Goal: Task Accomplishment & Management: Manage account settings

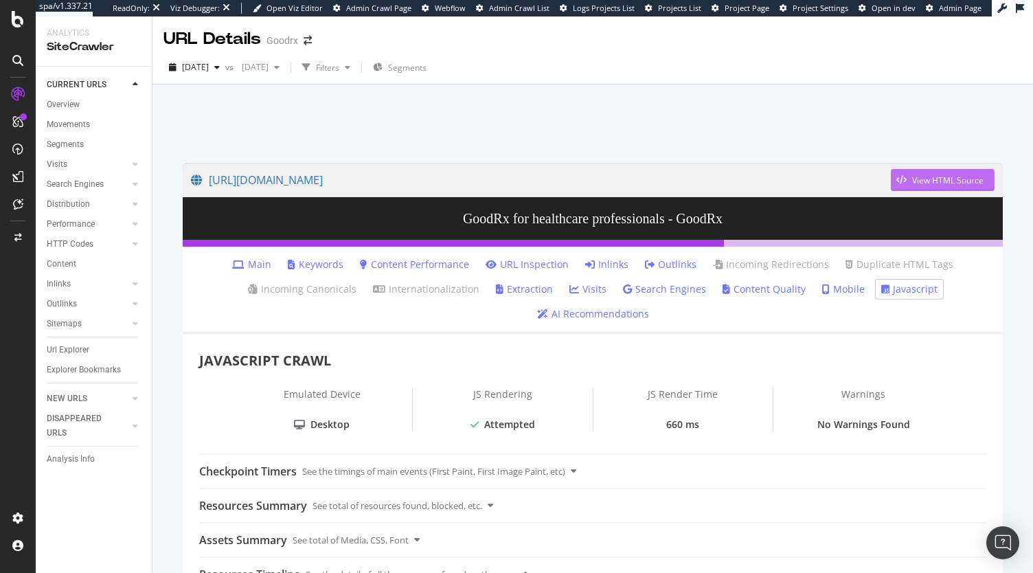
click at [932, 178] on div "View HTML Source" at bounding box center [948, 181] width 71 height 12
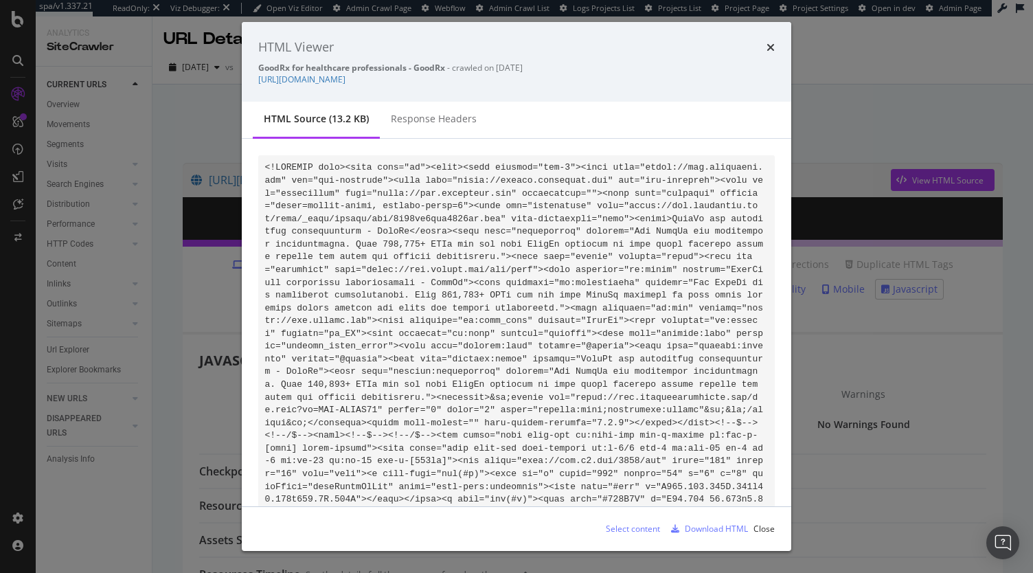
click at [998, 423] on div "HTML Viewer GoodRx for healthcare professionals - GoodRx - crawled on 2025-09-0…" at bounding box center [516, 286] width 1033 height 573
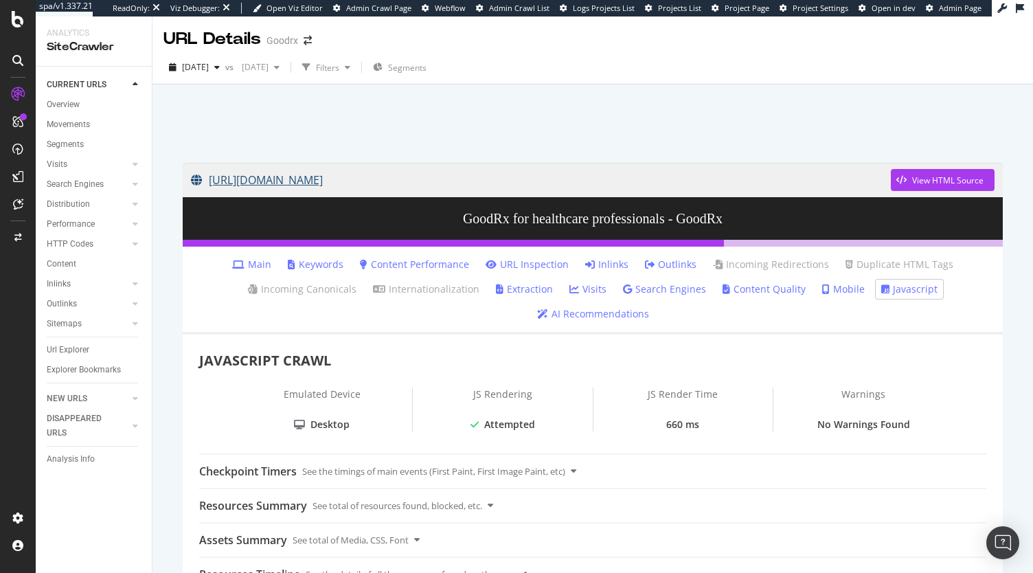
click at [741, 174] on link "https://www.goodrx.com/hcp/join?redirectTo=%2Fcare%2Fservices%2Ferectile-dysfun…" at bounding box center [541, 180] width 700 height 34
click at [462, 183] on link "https://www.goodrx.com/hcp/join?redirectTo=%2Fcare%2Fservices%2Ferectile-dysfun…" at bounding box center [541, 180] width 700 height 34
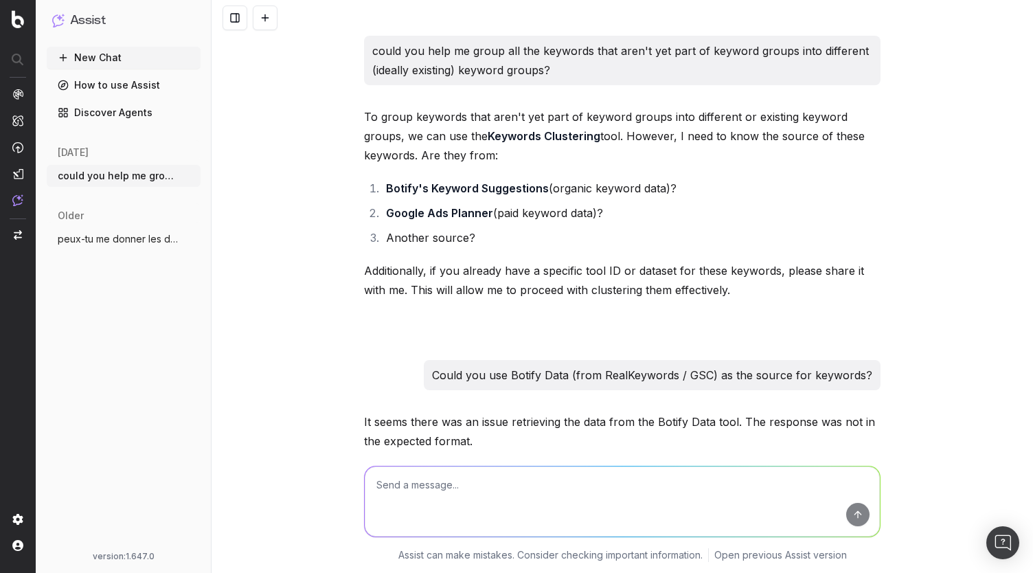
scroll to position [540, 0]
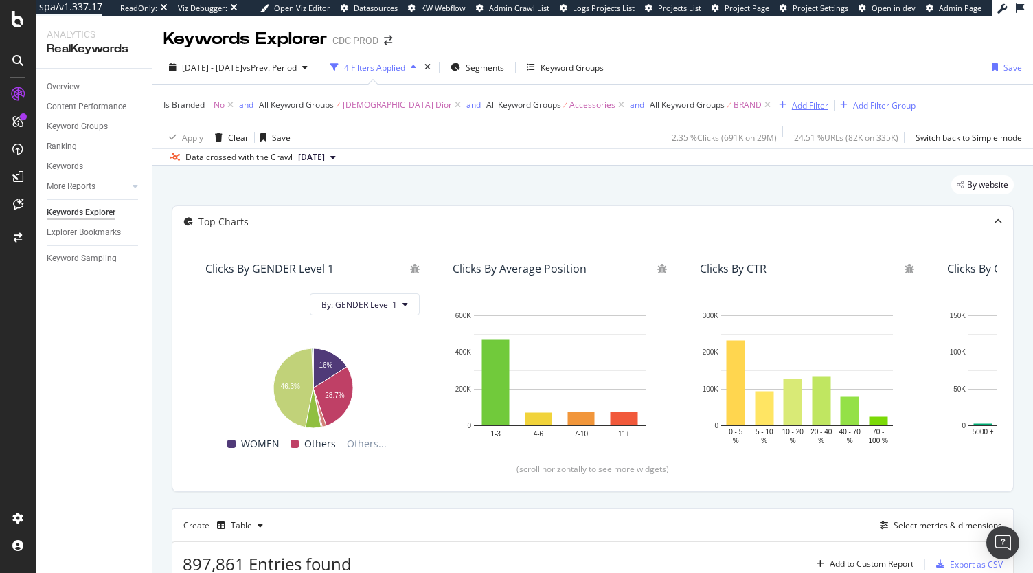
click at [774, 97] on button "Add Filter" at bounding box center [801, 105] width 55 height 16
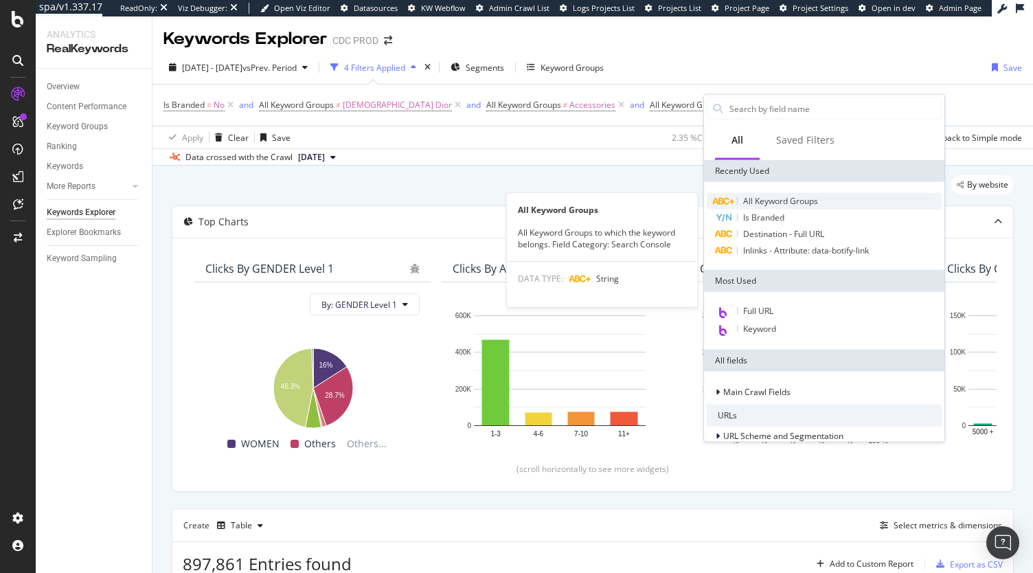
click at [776, 199] on span "All Keyword Groups" at bounding box center [780, 201] width 75 height 12
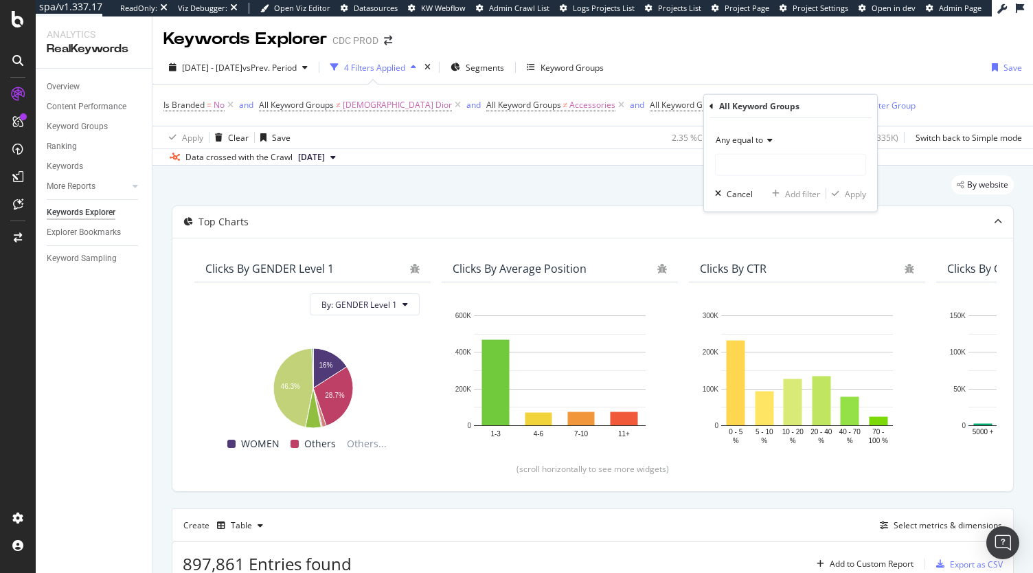
click at [752, 144] on span "Any equal to" at bounding box center [739, 140] width 47 height 12
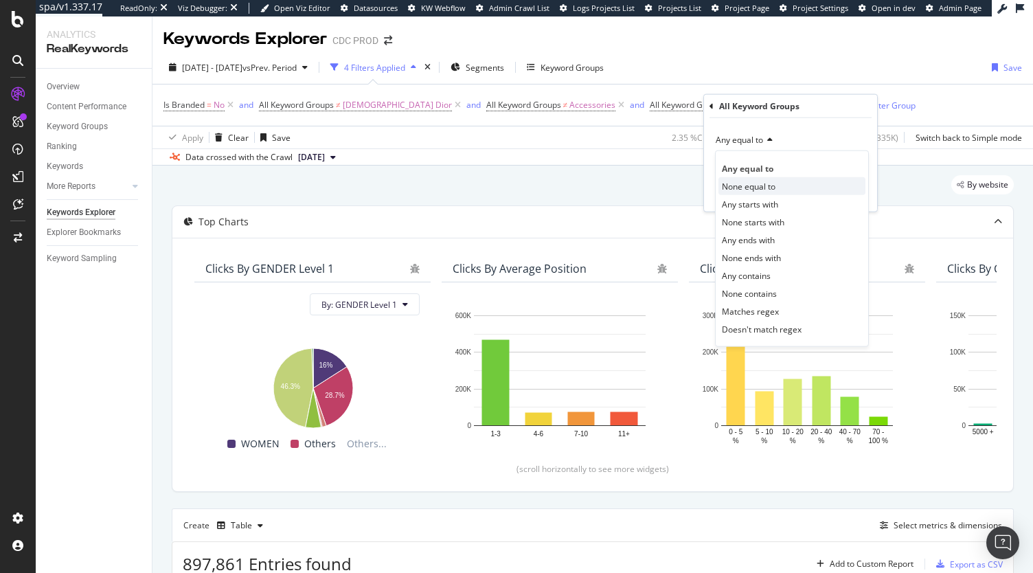
click at [752, 188] on span "None equal to" at bounding box center [749, 186] width 54 height 12
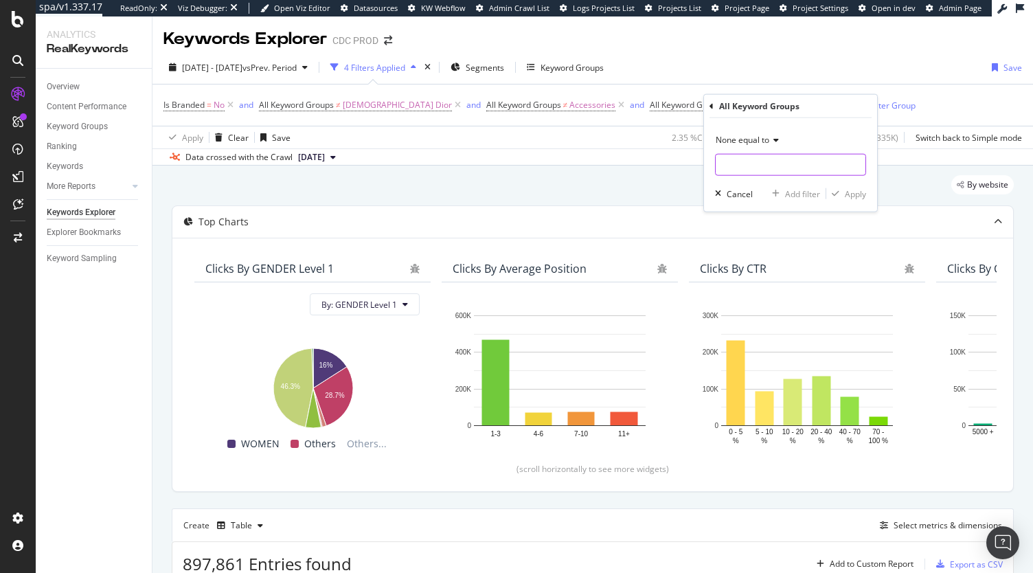
click at [742, 163] on input "text" at bounding box center [791, 165] width 150 height 22
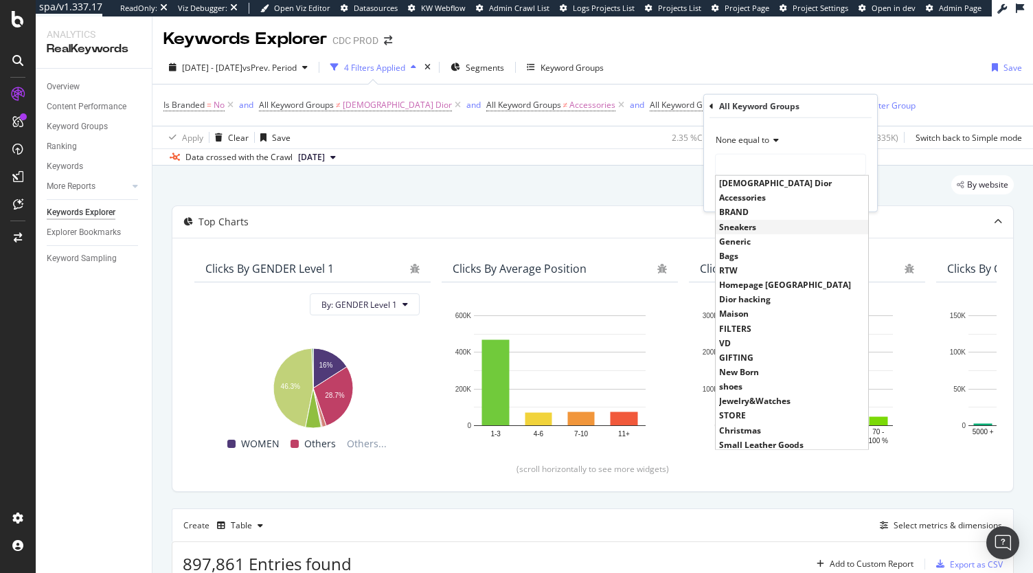
click at [742, 223] on span "Sneakers" at bounding box center [792, 227] width 146 height 12
type input "Sneakers"
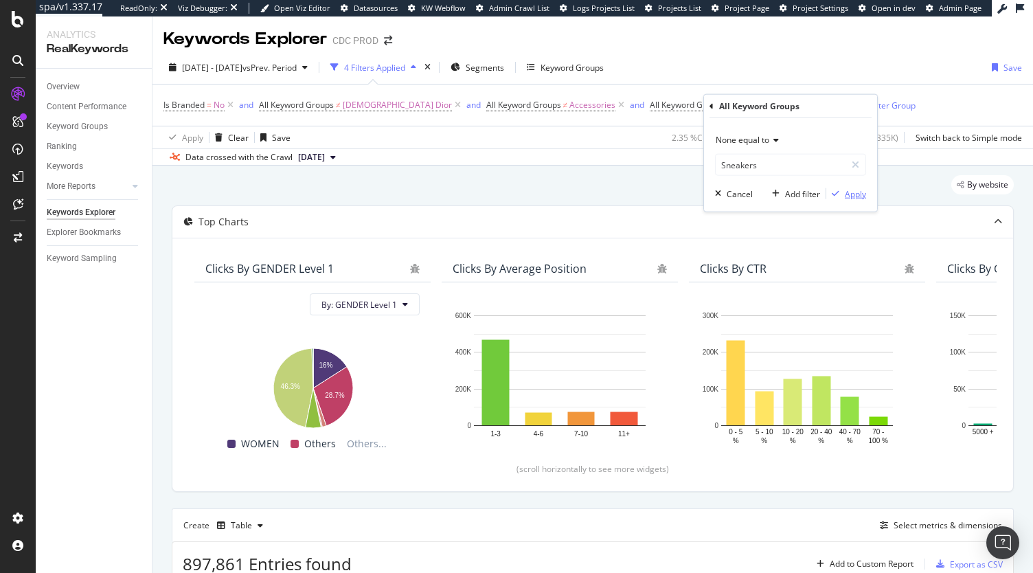
click at [849, 196] on div "Apply" at bounding box center [855, 194] width 21 height 12
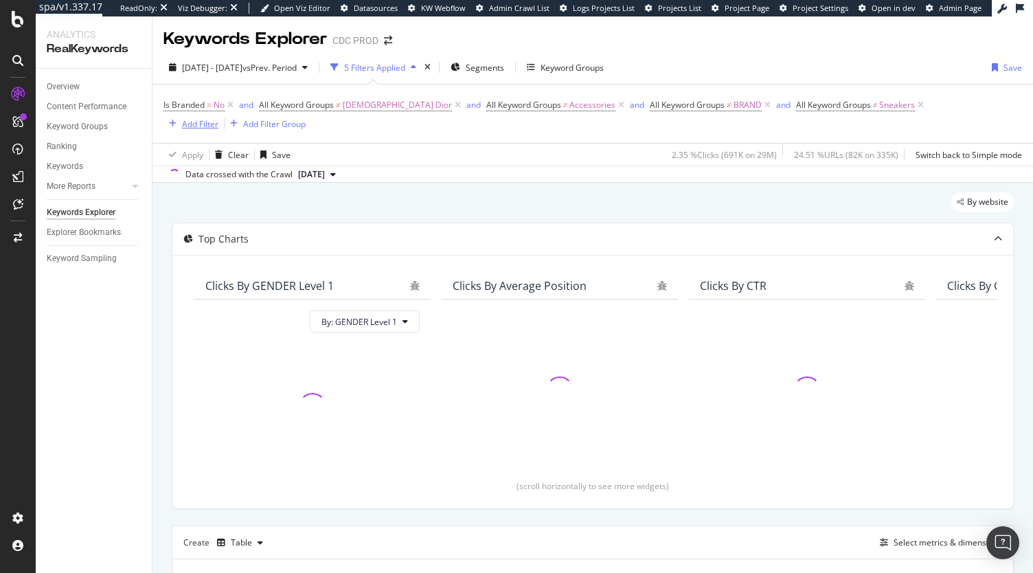
click at [219, 118] on div "Add Filter" at bounding box center [200, 124] width 36 height 12
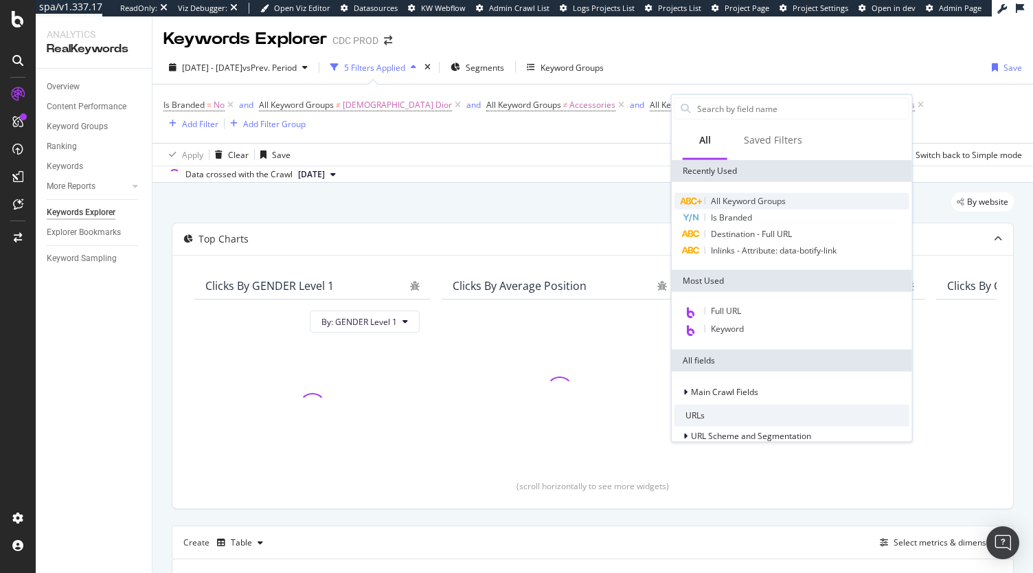
click at [758, 197] on span "All Keyword Groups" at bounding box center [748, 201] width 75 height 12
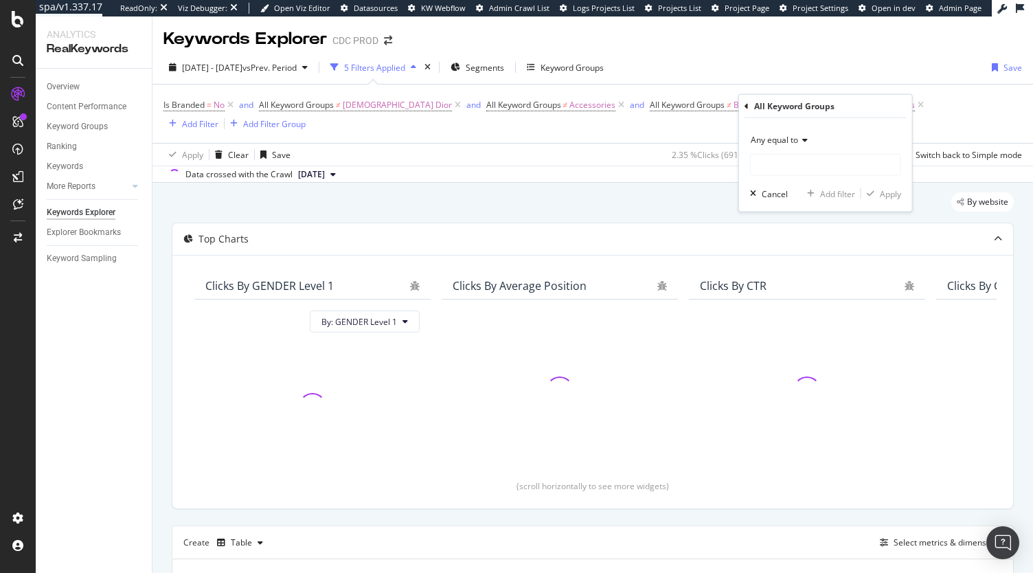
click at [777, 142] on span "Any equal to" at bounding box center [774, 140] width 47 height 12
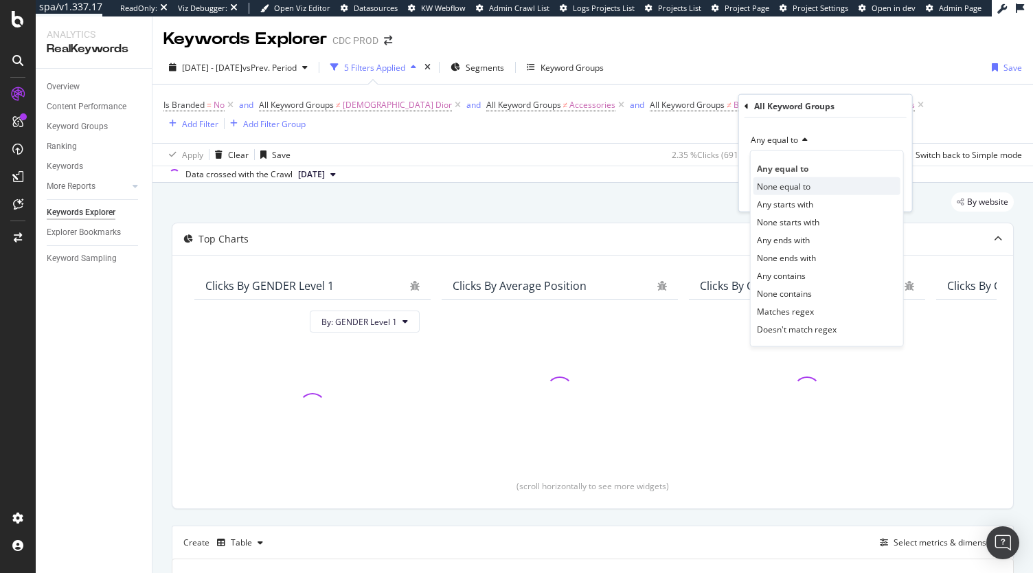
click at [768, 184] on span "None equal to" at bounding box center [784, 186] width 54 height 12
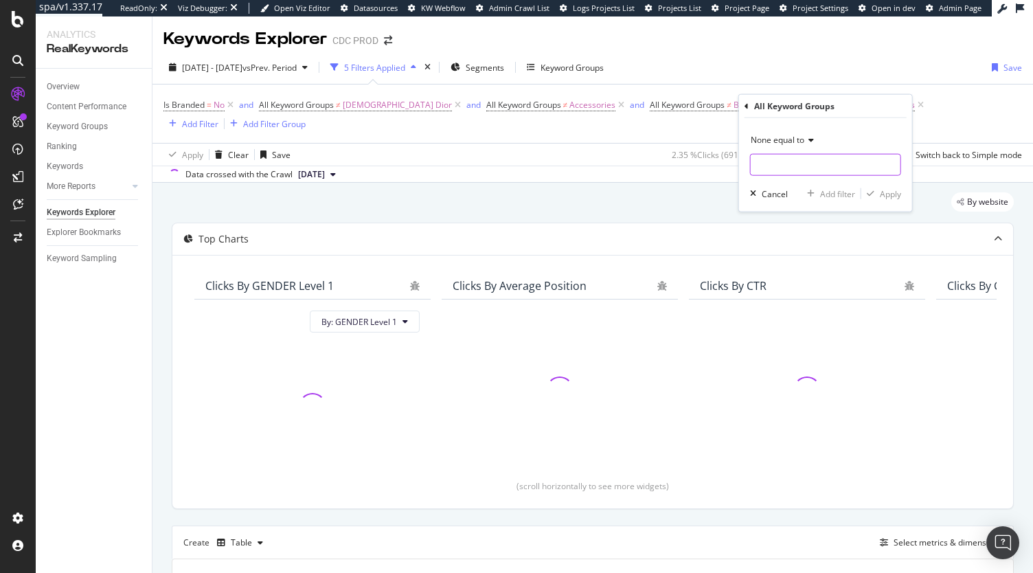
click at [774, 161] on input "text" at bounding box center [826, 165] width 150 height 22
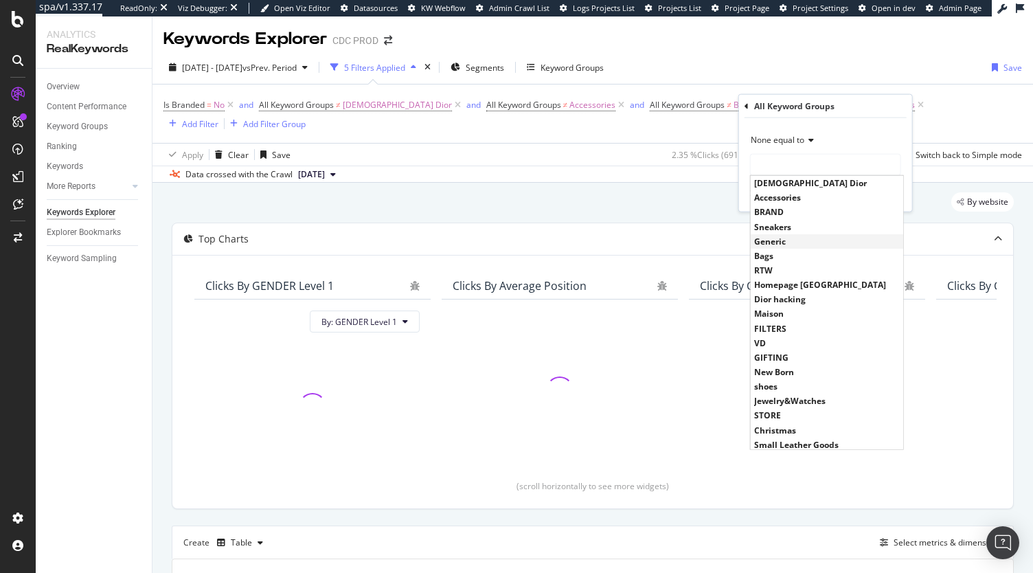
click at [766, 241] on span "Generic" at bounding box center [827, 241] width 146 height 12
type input "Generic"
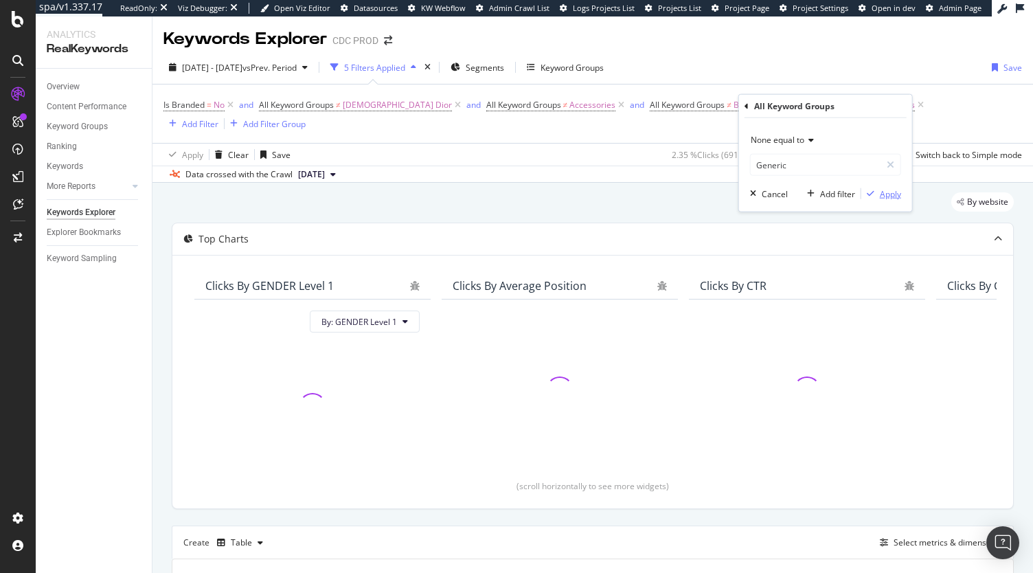
click at [879, 197] on div "Apply" at bounding box center [882, 194] width 40 height 12
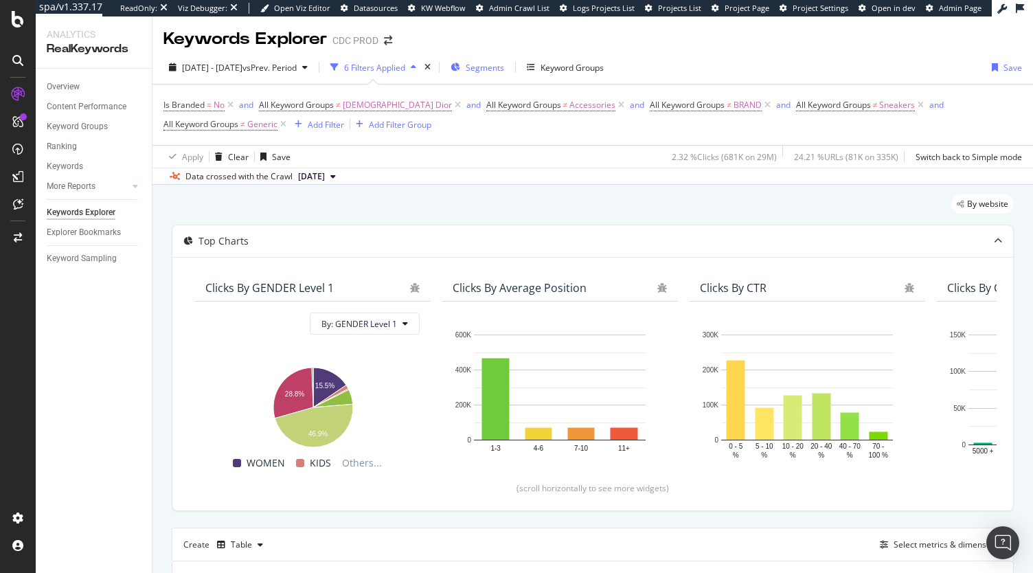
click at [504, 59] on div "Segments" at bounding box center [478, 67] width 54 height 21
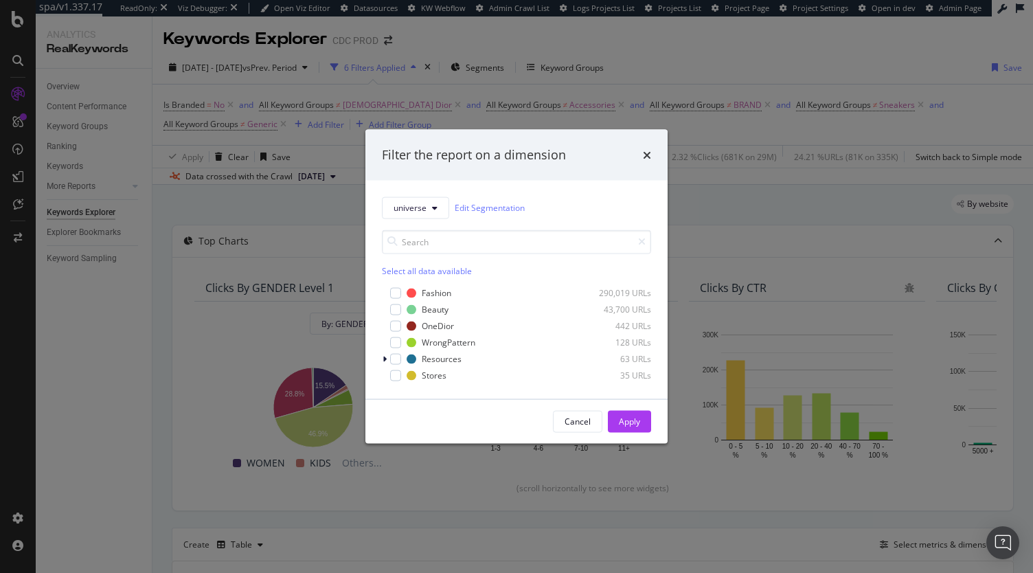
click at [647, 161] on div "times" at bounding box center [647, 155] width 8 height 18
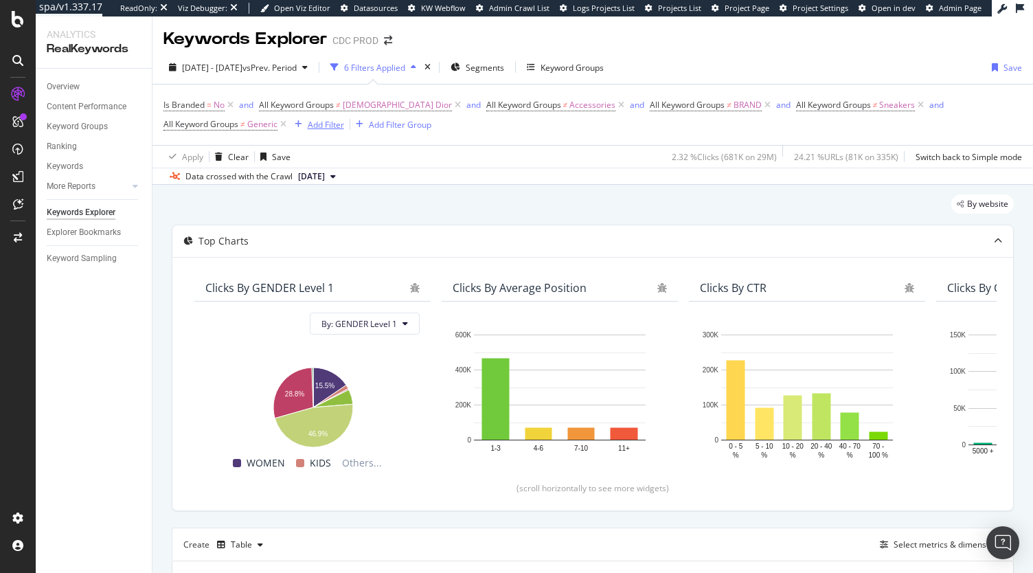
click at [308, 126] on div "Add Filter" at bounding box center [326, 125] width 36 height 12
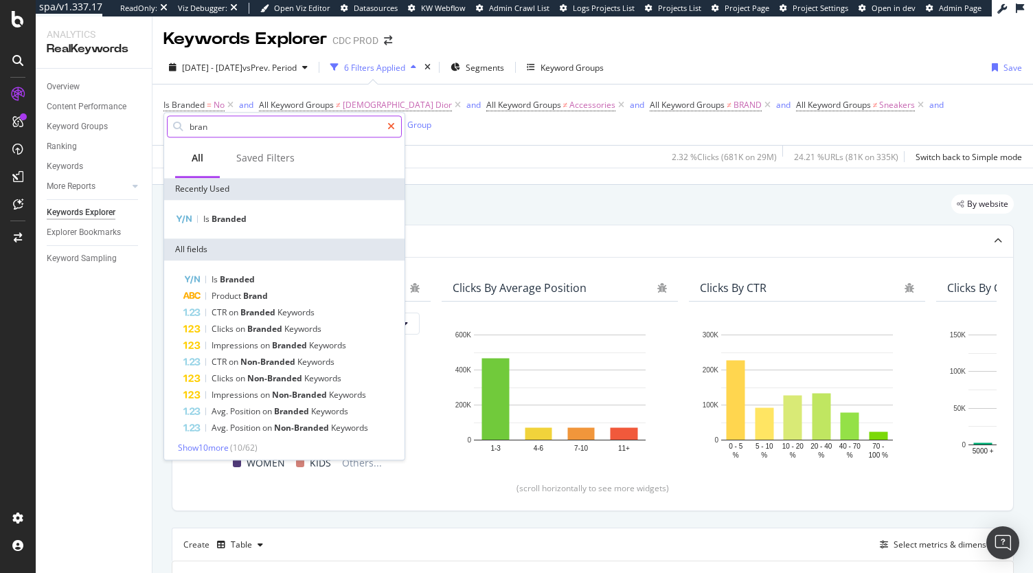
type input "bran"
click at [389, 128] on icon at bounding box center [392, 127] width 8 height 10
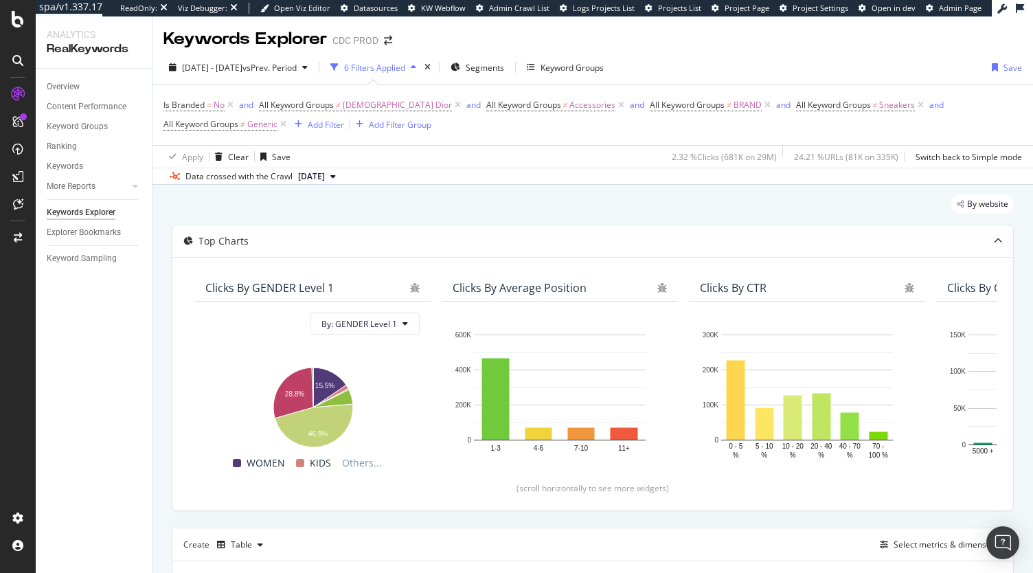
click at [443, 168] on div "Data crossed with the Crawl 2025 Sep. 5th" at bounding box center [593, 176] width 881 height 16
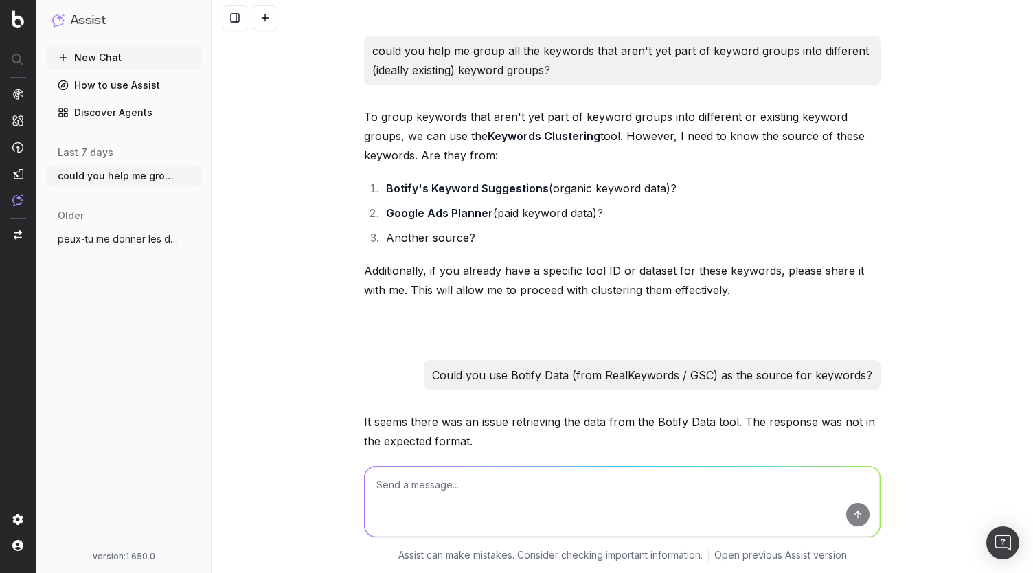
scroll to position [540, 0]
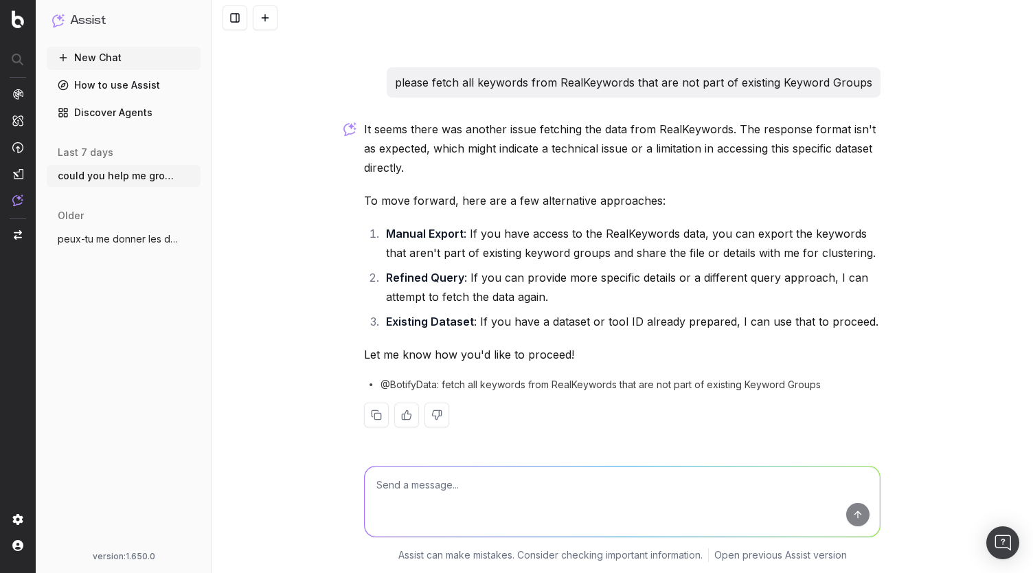
click at [640, 341] on div "It seems there was another issue fetching the data from RealKeywords. The respo…" at bounding box center [622, 285] width 517 height 330
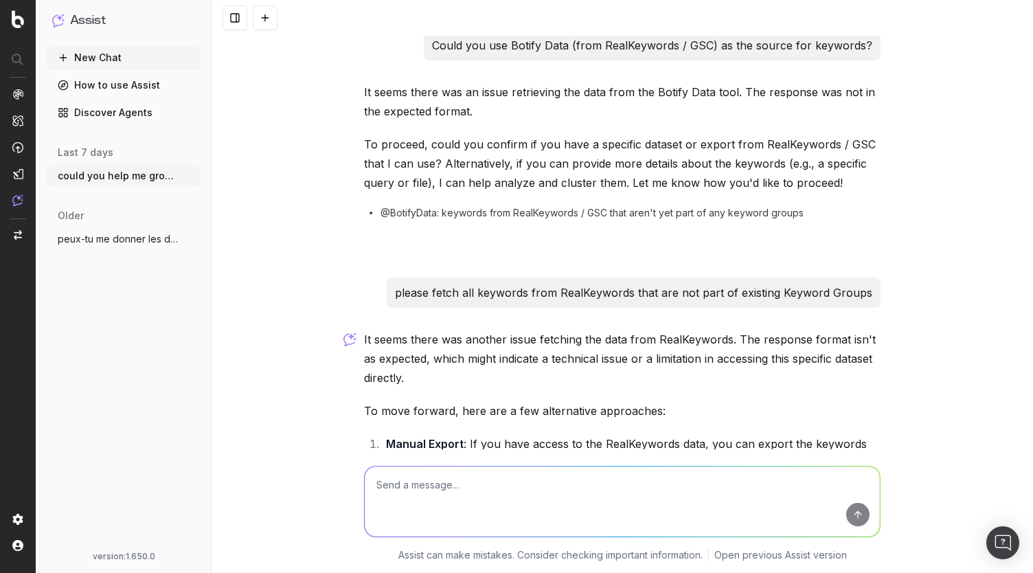
scroll to position [326, 0]
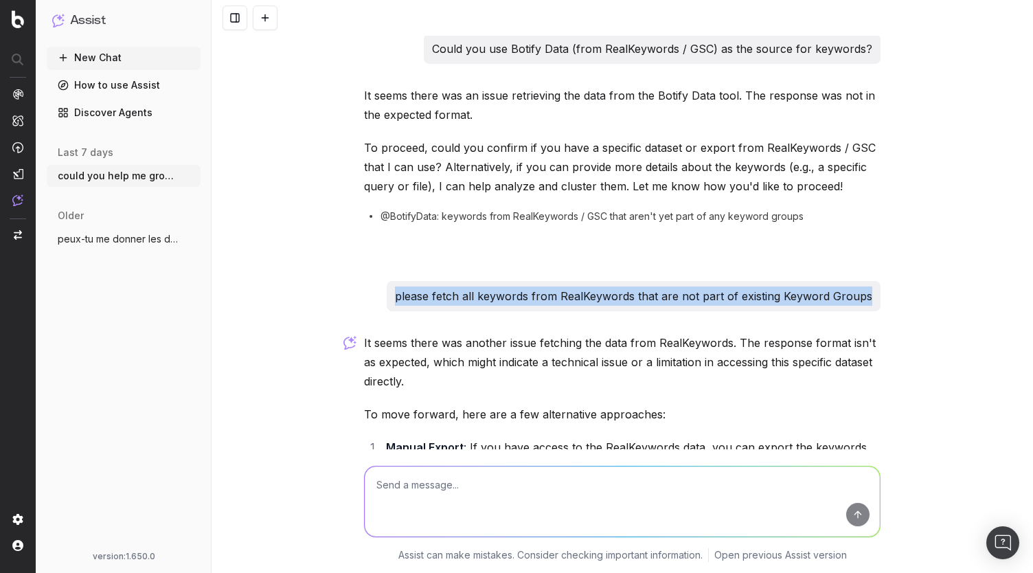
drag, startPoint x: 401, startPoint y: 299, endPoint x: 868, endPoint y: 289, distance: 466.7
click at [868, 289] on div "please fetch all keywords from RealKeywords that are not part of existing Keywo…" at bounding box center [634, 296] width 494 height 30
copy p "please fetch all keywords from RealKeywords that are not part of existing Keywo…"
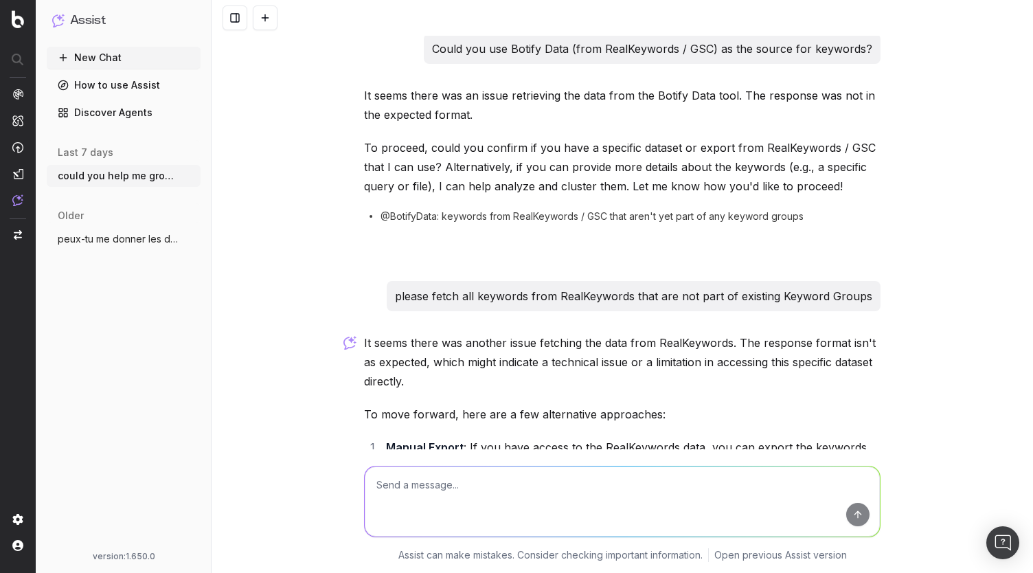
click at [486, 497] on textarea at bounding box center [622, 502] width 515 height 70
paste textarea "please fetch all keywords from RealKeywords that are not part of existing Keywo…"
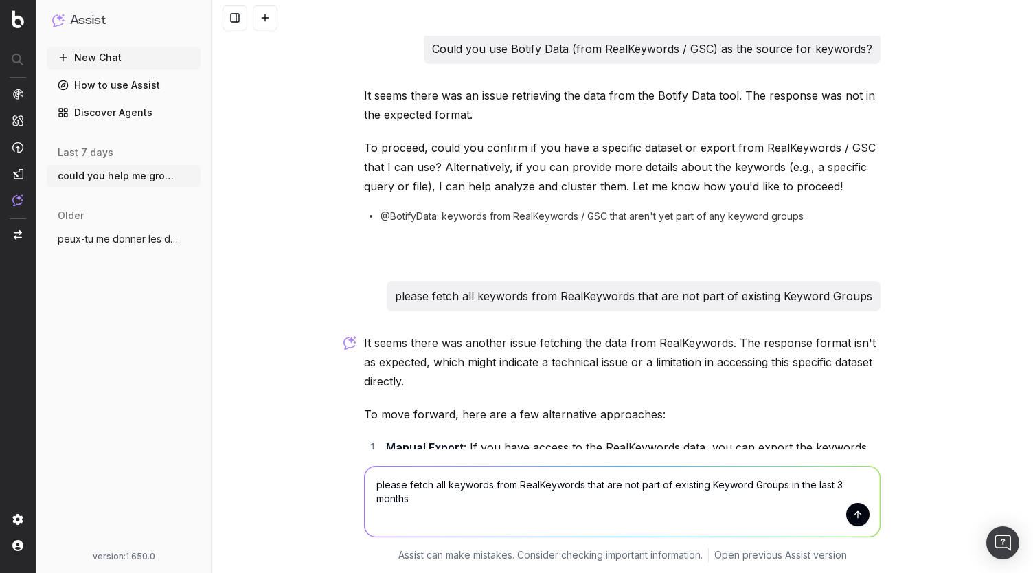
click at [439, 487] on textarea "please fetch all keywords from RealKeywords that are not part of existing Keywo…" at bounding box center [622, 502] width 515 height 70
type textarea "please fetch all non-branded keywords from RealKeywords that are not part of ex…"
click at [472, 496] on textarea "please fetch all non-branded keywords from RealKeywords that are not part of ex…" at bounding box center [622, 502] width 515 height 70
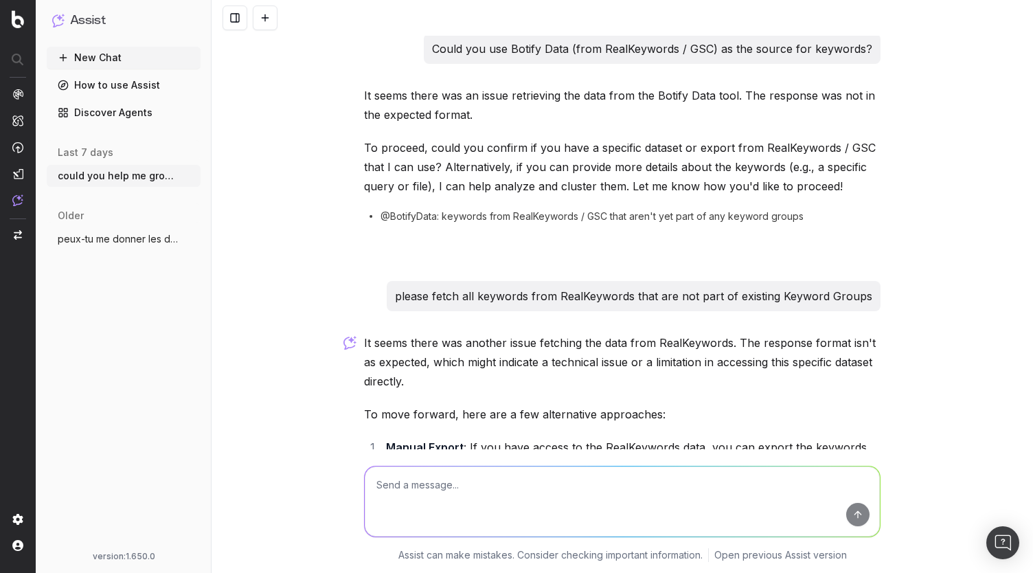
click at [190, 175] on icon "button" at bounding box center [191, 175] width 11 height 11
click at [234, 173] on span "Delete" at bounding box center [222, 176] width 30 height 14
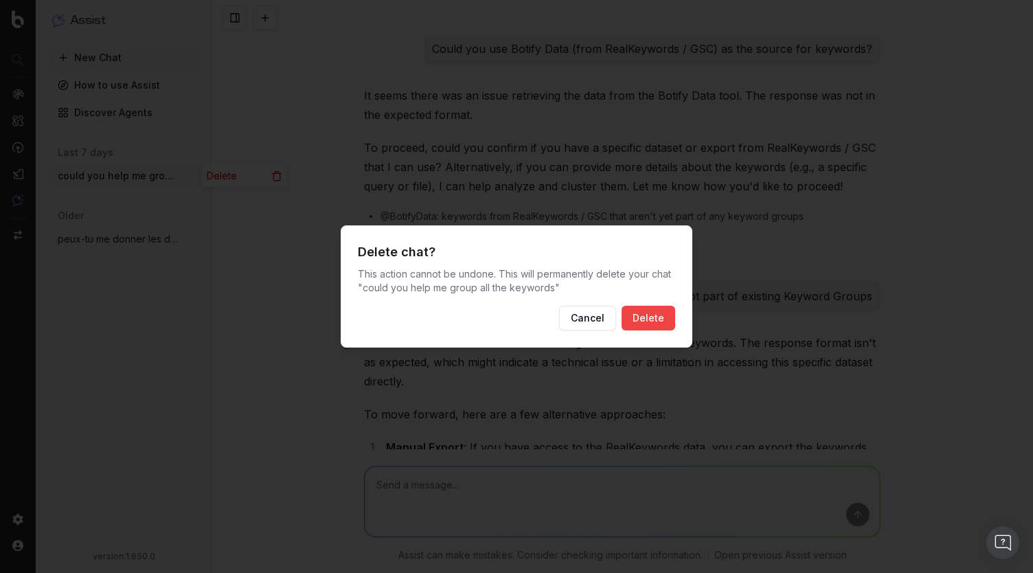
click at [651, 316] on button "Delete" at bounding box center [649, 318] width 54 height 25
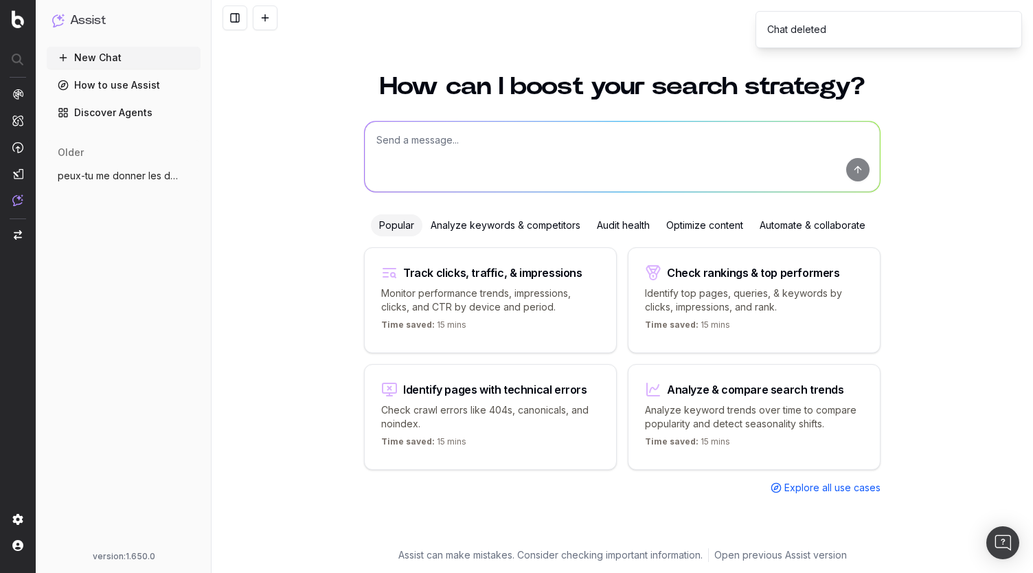
click at [120, 165] on button "peux-tu me donner les différents keyword" at bounding box center [124, 176] width 154 height 22
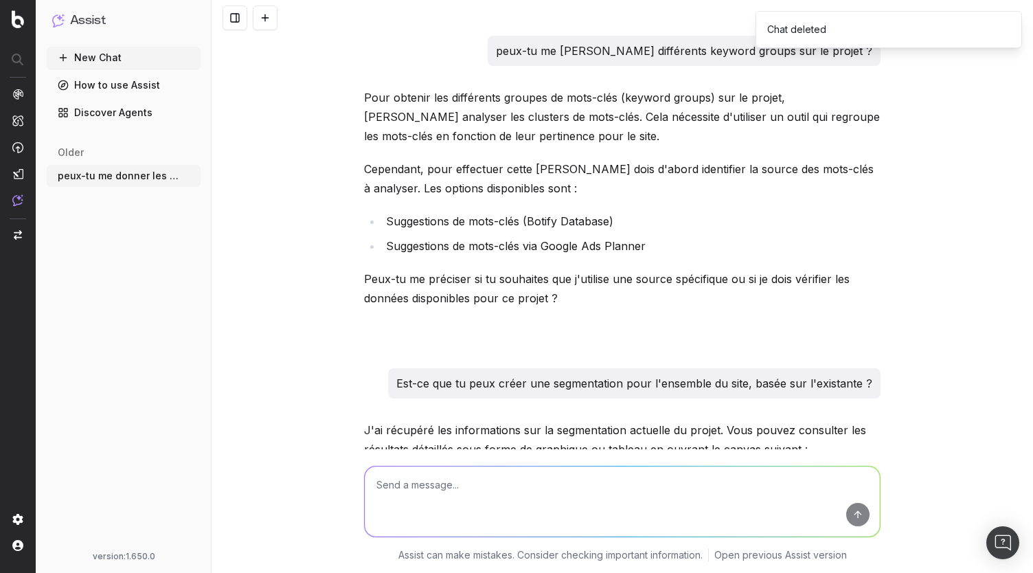
scroll to position [1106, 0]
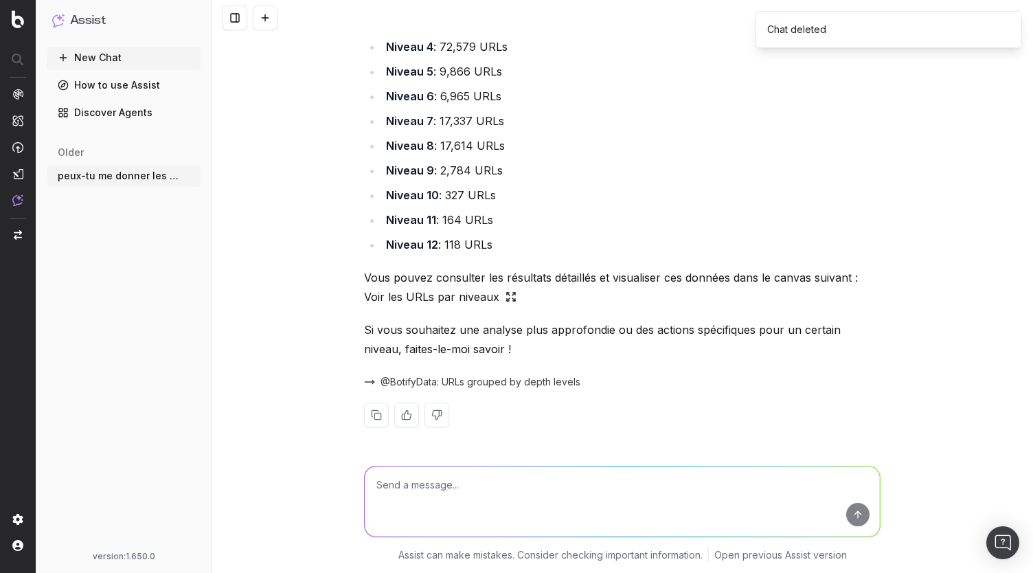
click at [105, 52] on button "New Chat" at bounding box center [124, 58] width 154 height 22
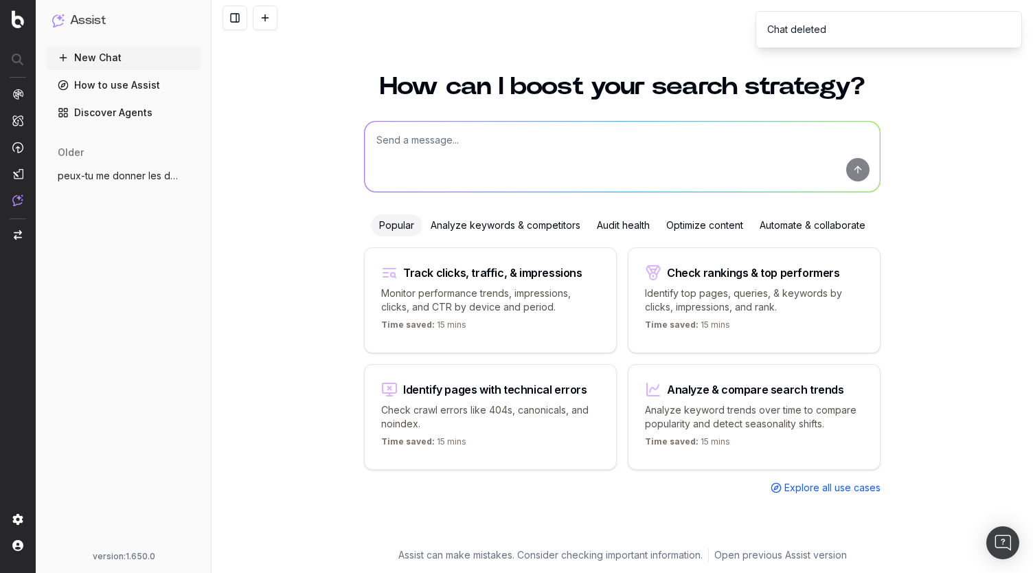
click at [573, 167] on textarea at bounding box center [622, 157] width 515 height 70
paste textarea "please fetch all non-branded keywords from RealKeywords that are not part of ex…"
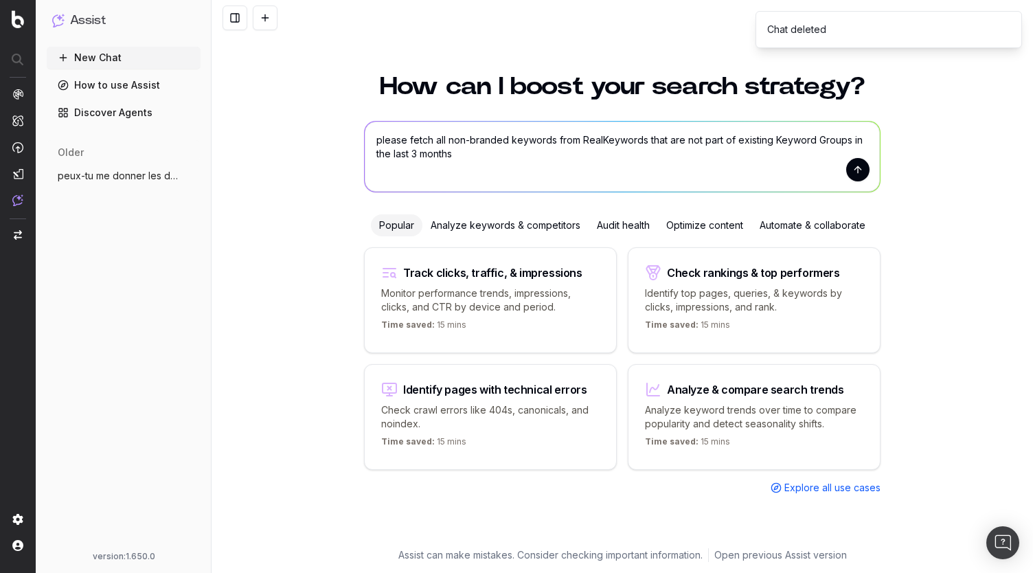
click at [403, 135] on textarea "please fetch all non-branded keywords from RealKeywords that are not part of ex…" at bounding box center [622, 157] width 515 height 70
click at [465, 152] on textarea "Please fetch all non-branded keywords from RealKeywords that are not part of ex…" at bounding box center [622, 157] width 515 height 70
click at [649, 144] on textarea "Please fetch all non-branded keywords from RealKeywords that are not part of ex…" at bounding box center [622, 157] width 515 height 70
type textarea "Please fetch all non-branded keywords from RealKeywords from the last 4 months …"
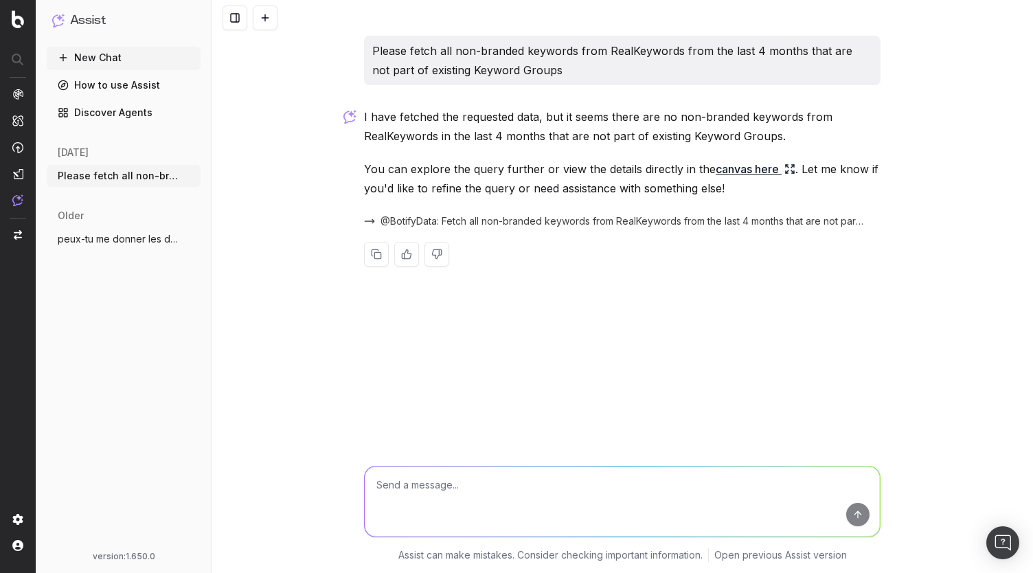
click at [510, 480] on textarea at bounding box center [622, 502] width 515 height 70
click at [767, 170] on link "canvas here" at bounding box center [756, 168] width 80 height 19
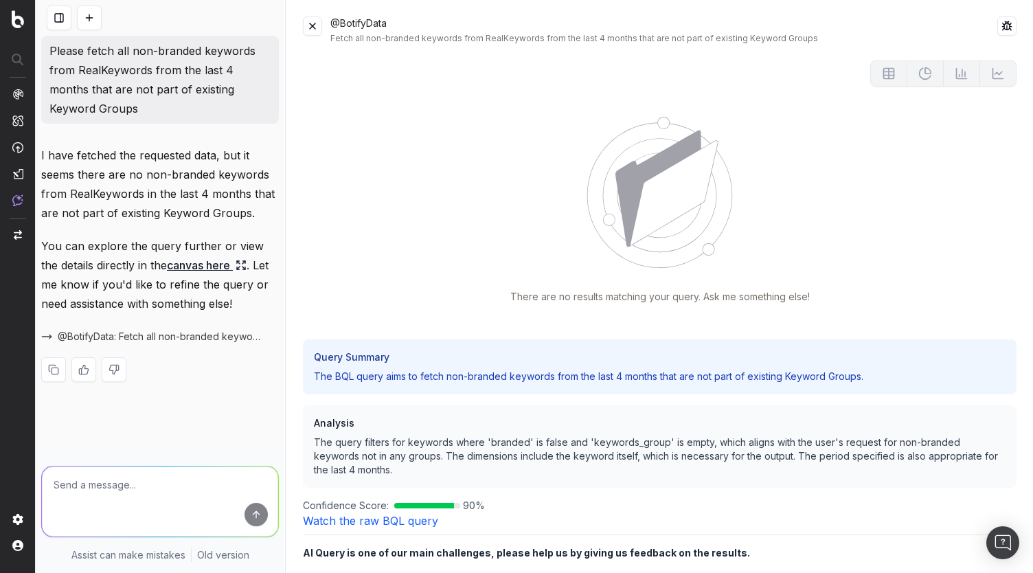
scroll to position [44, 0]
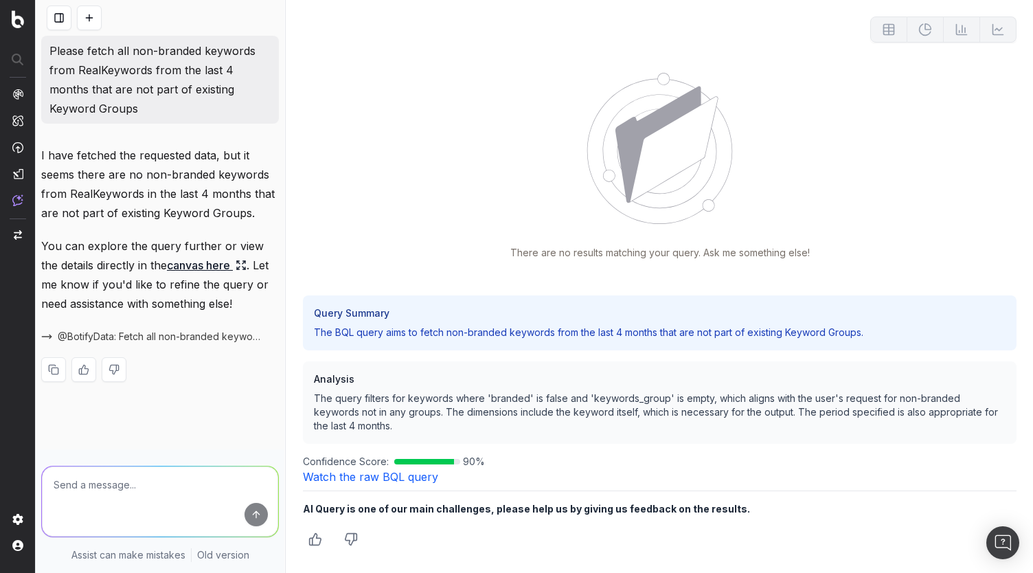
click at [382, 477] on link "Watch the raw BQL query" at bounding box center [370, 477] width 135 height 14
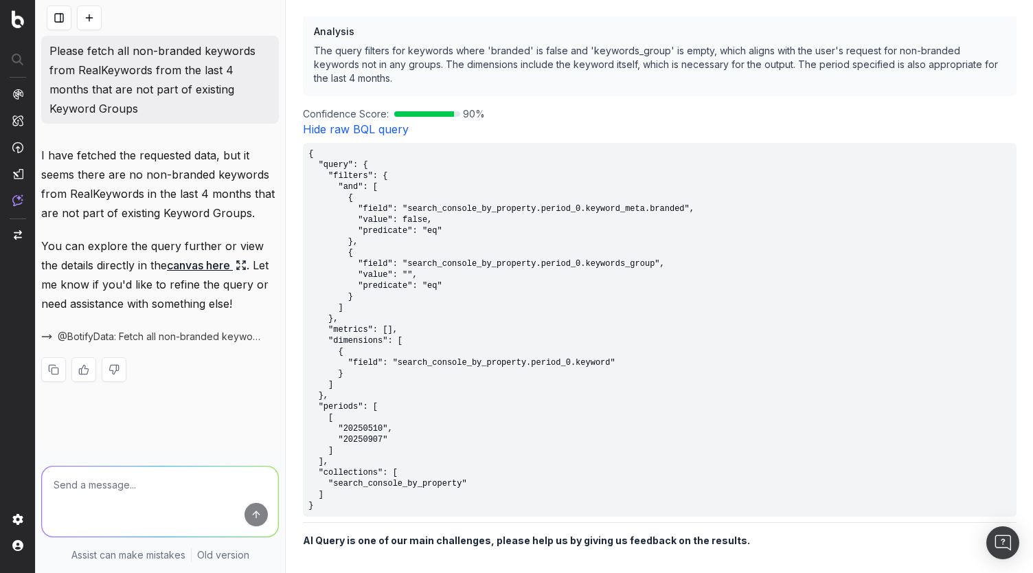
scroll to position [374, 0]
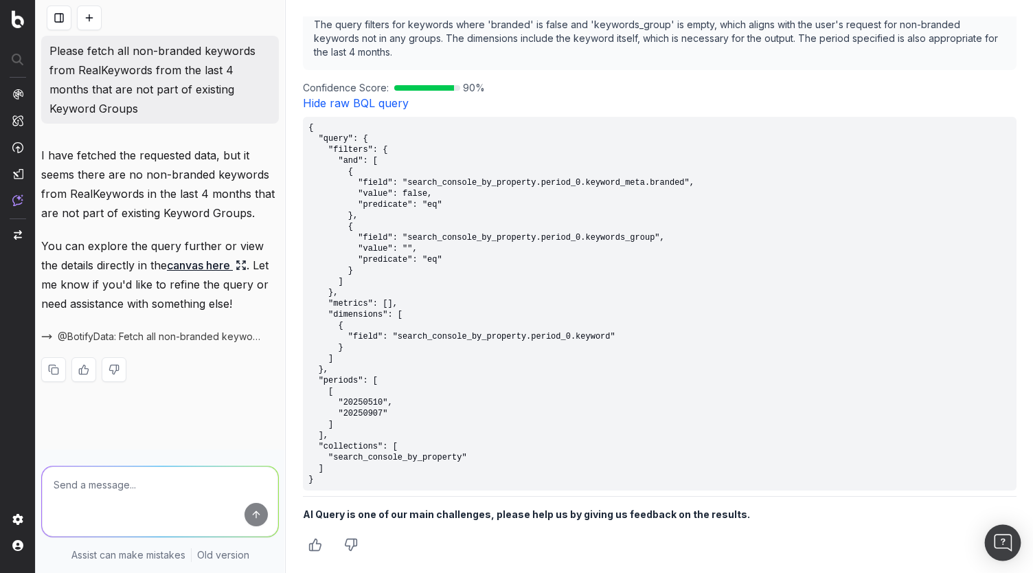
click at [999, 535] on img "Open Intercom Messenger" at bounding box center [1003, 543] width 18 height 18
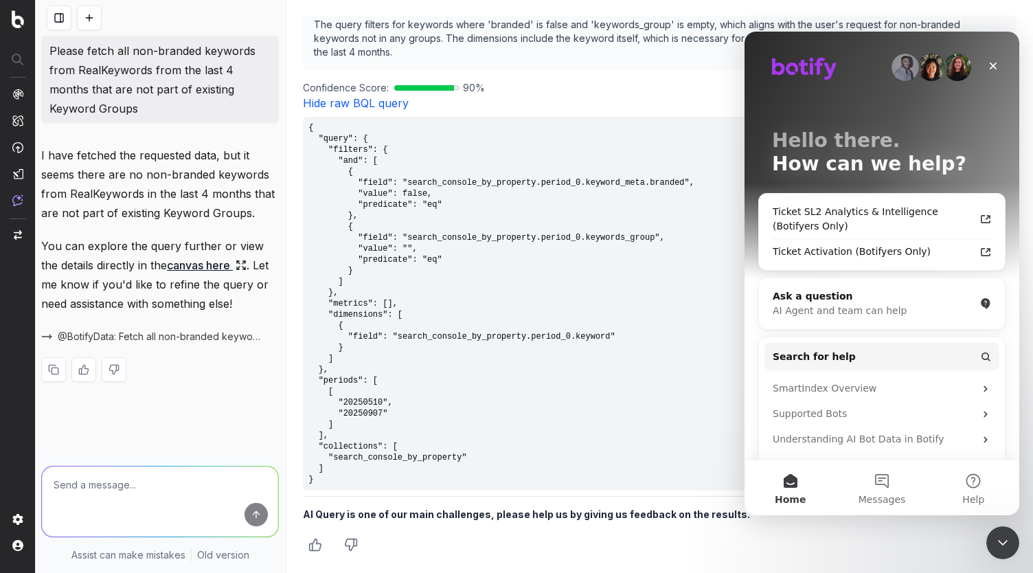
scroll to position [0, 0]
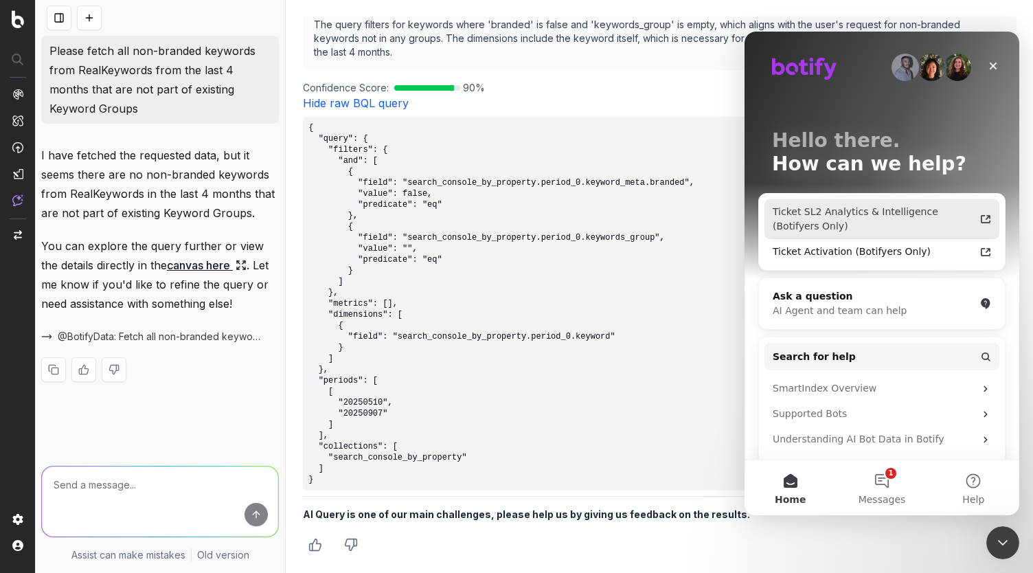
click at [884, 221] on div "Ticket SL2 Analytics & Intelligence (Botifyers Only)" at bounding box center [874, 219] width 202 height 29
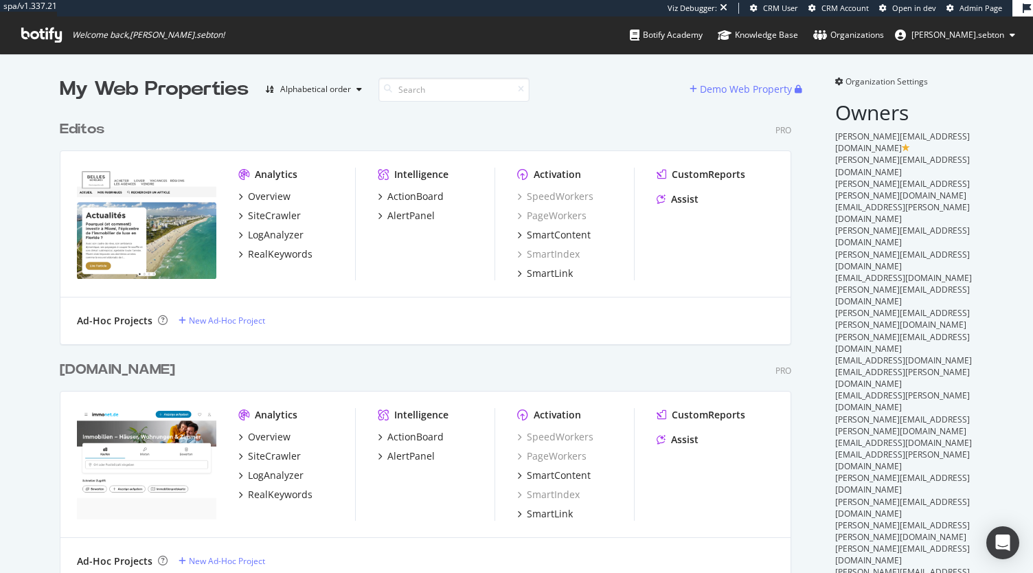
scroll to position [3900, 732]
click at [423, 93] on input at bounding box center [454, 90] width 151 height 24
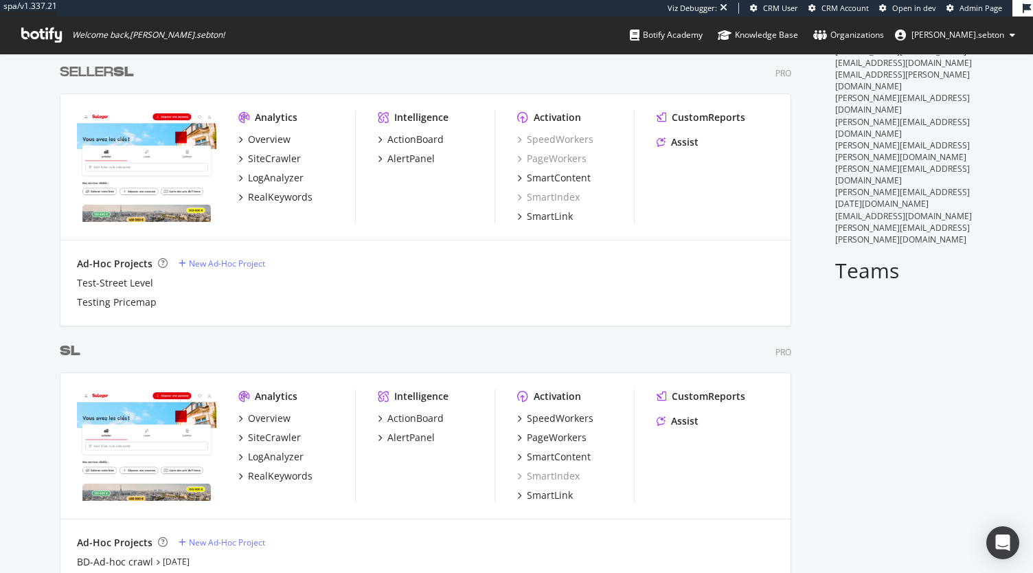
scroll to position [383, 0]
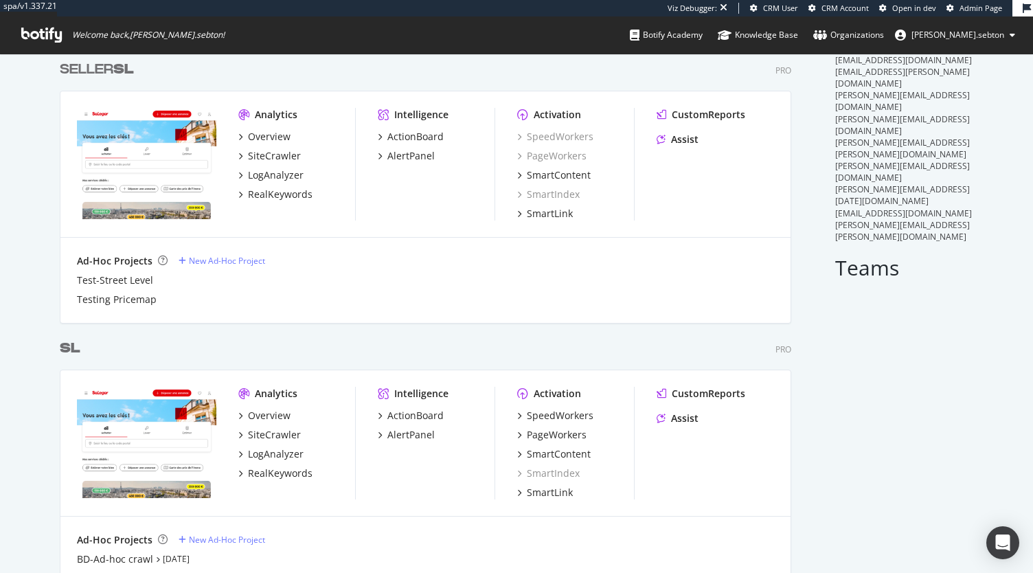
type input "sl"
click at [72, 348] on b "SL" at bounding box center [70, 349] width 21 height 14
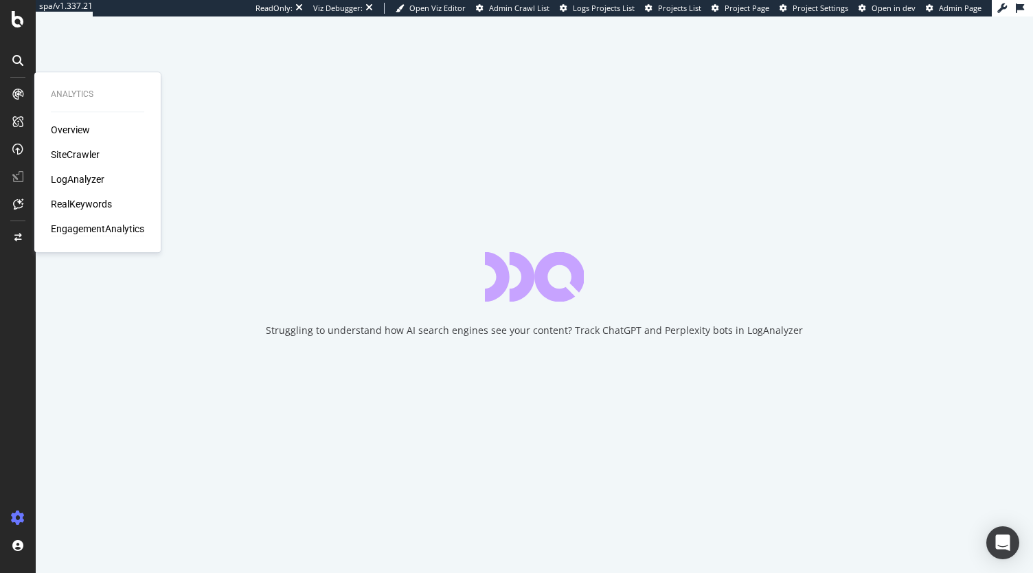
click at [96, 232] on div "EngagementAnalytics" at bounding box center [97, 229] width 93 height 14
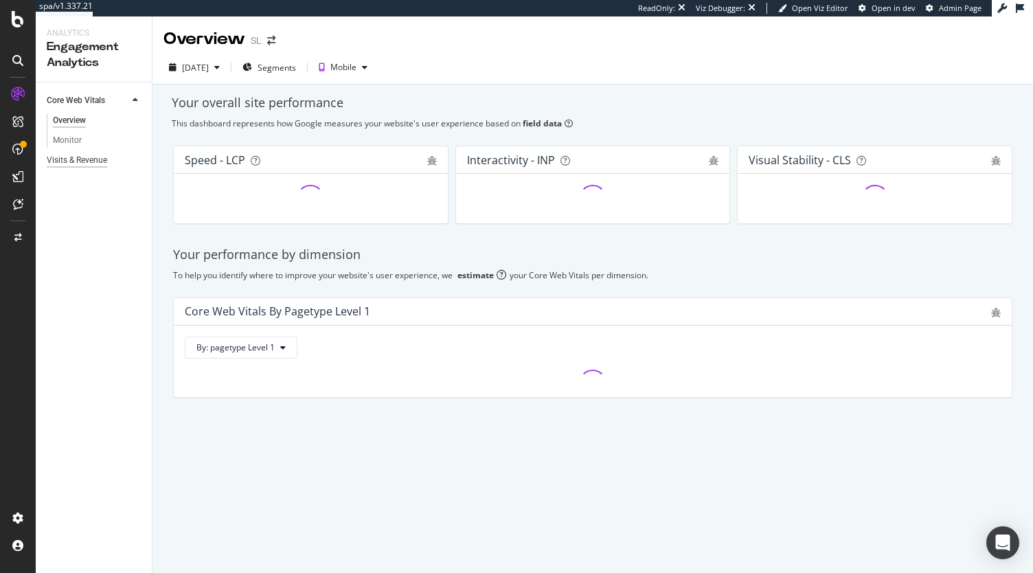
click at [95, 157] on div "Visits & Revenue" at bounding box center [77, 160] width 60 height 14
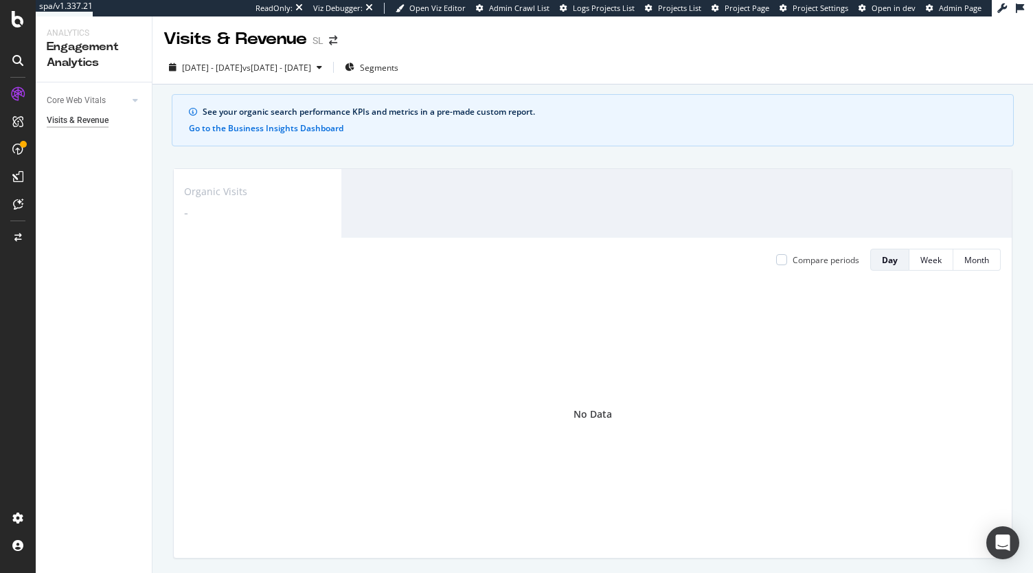
scroll to position [374, 0]
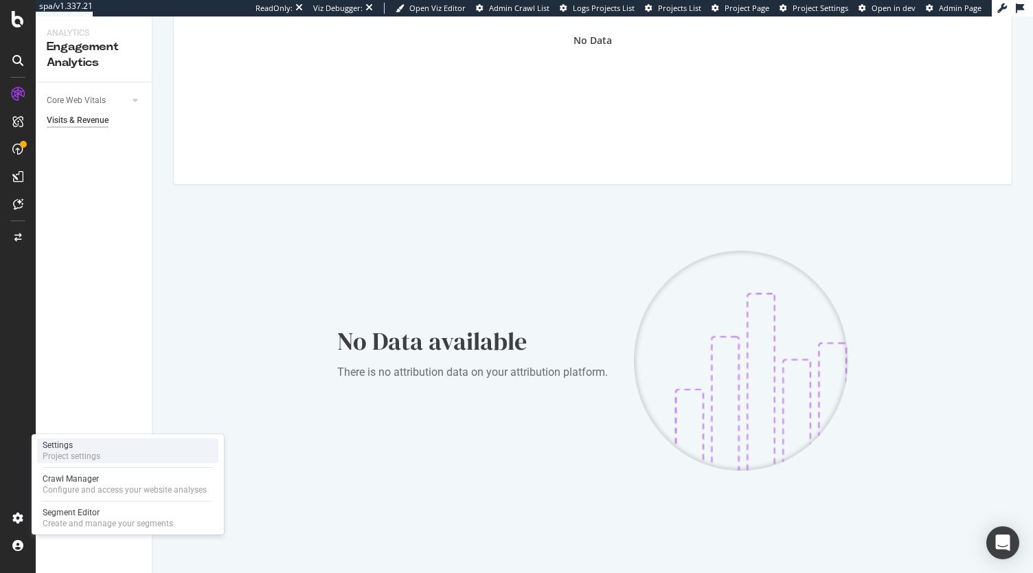
click at [76, 454] on div "Project settings" at bounding box center [72, 456] width 58 height 11
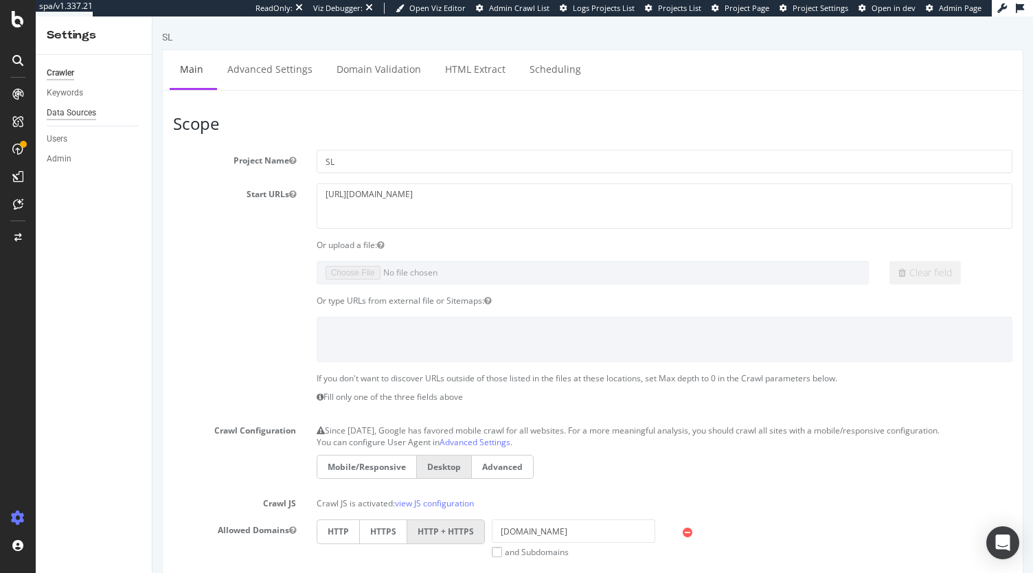
click at [82, 111] on div "Data Sources" at bounding box center [71, 113] width 49 height 14
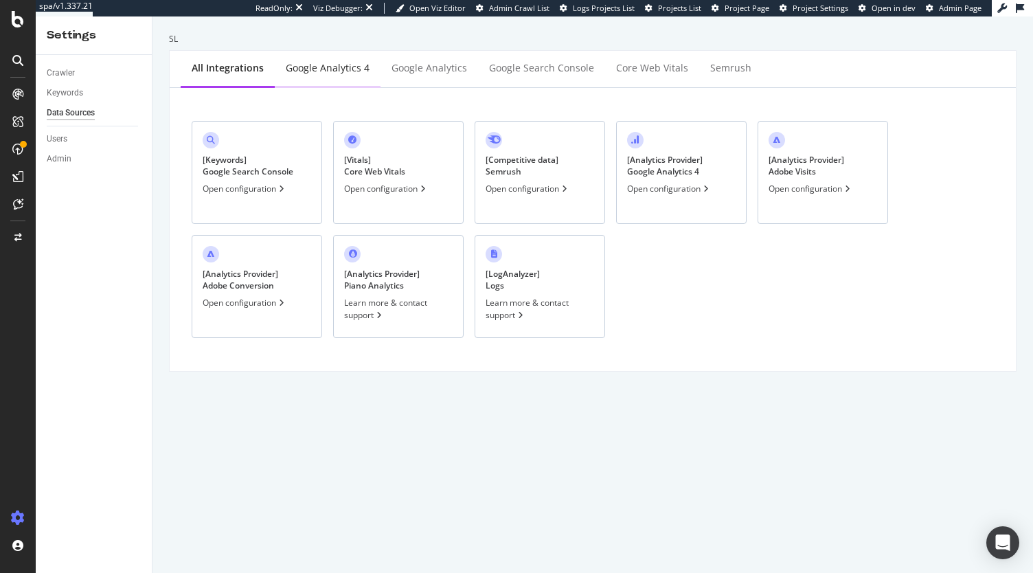
click at [351, 74] on div "Google Analytics 4" at bounding box center [328, 68] width 84 height 14
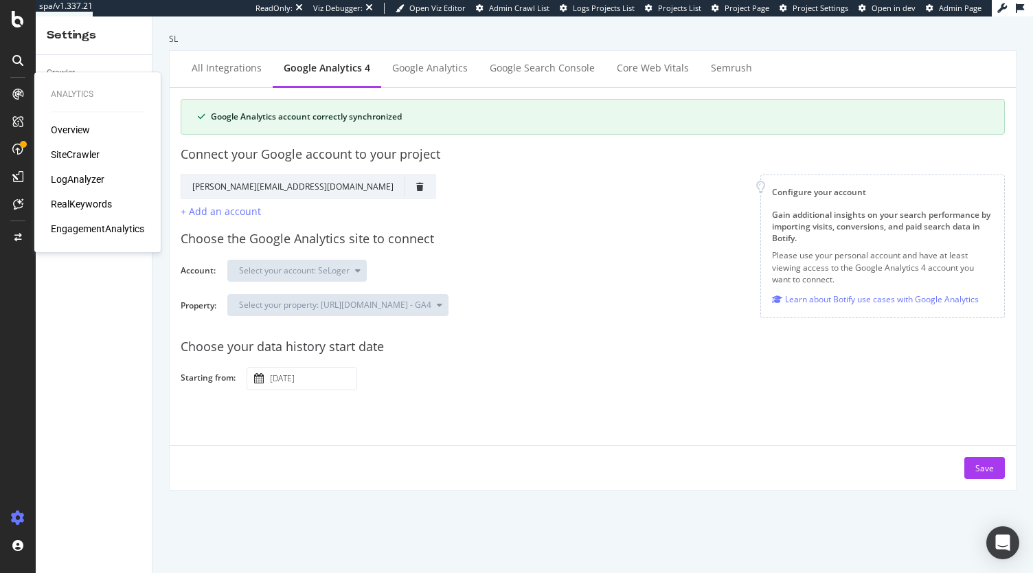
drag, startPoint x: 93, startPoint y: 232, endPoint x: 144, endPoint y: 236, distance: 51.1
click at [93, 232] on div "EngagementAnalytics" at bounding box center [97, 229] width 93 height 14
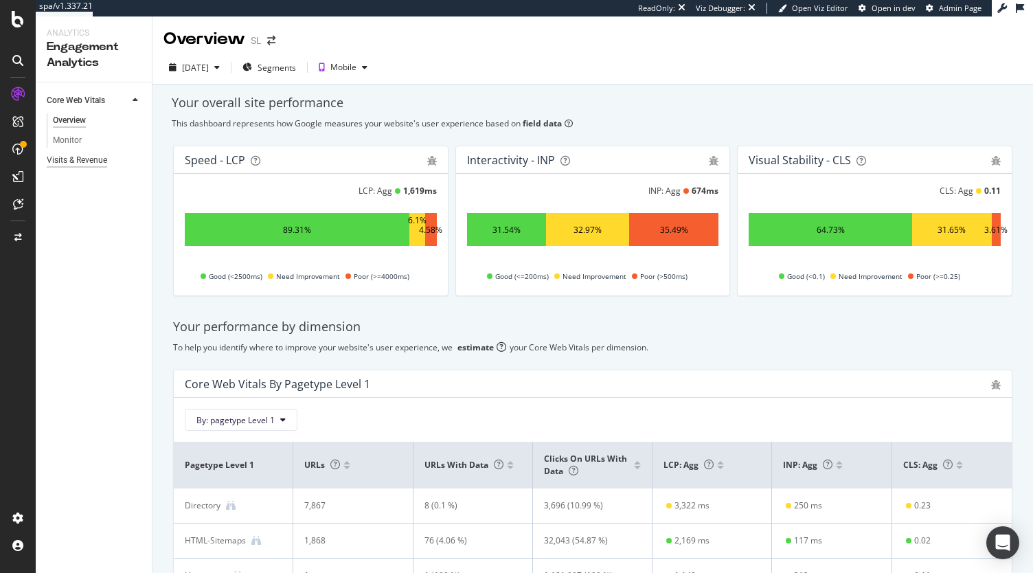
click at [94, 166] on div "Visits & Revenue" at bounding box center [77, 160] width 60 height 14
